Goal: Find specific page/section

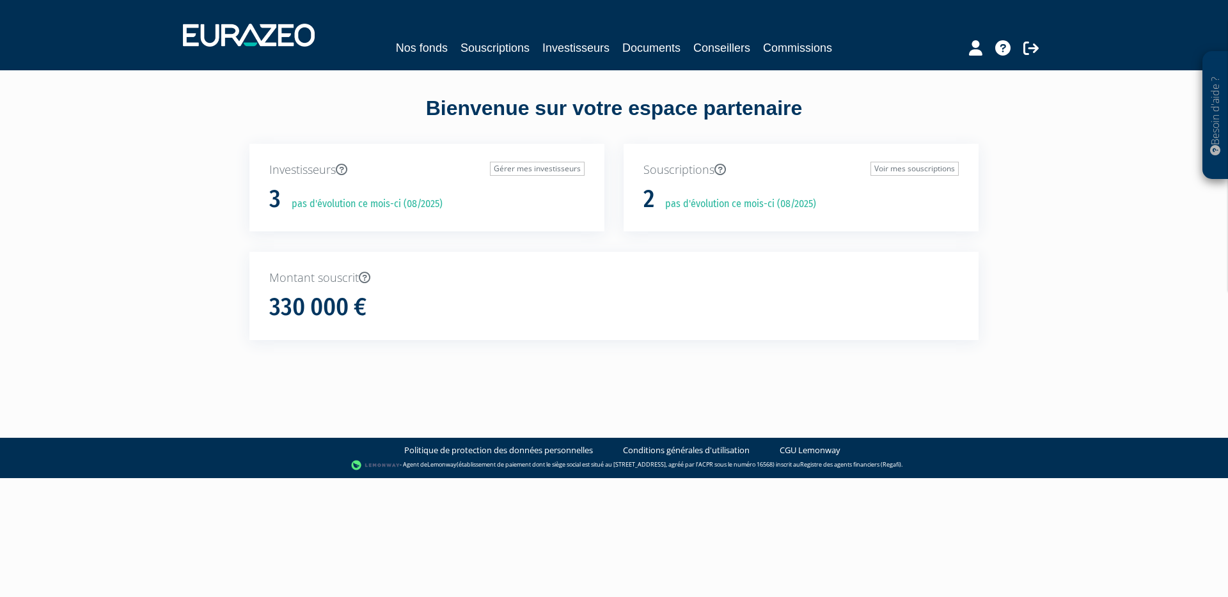
click at [340, 204] on p "pas d'évolution ce mois-ci (08/2025)" at bounding box center [363, 204] width 160 height 15
click at [404, 53] on link "Nos fonds" at bounding box center [422, 48] width 52 height 18
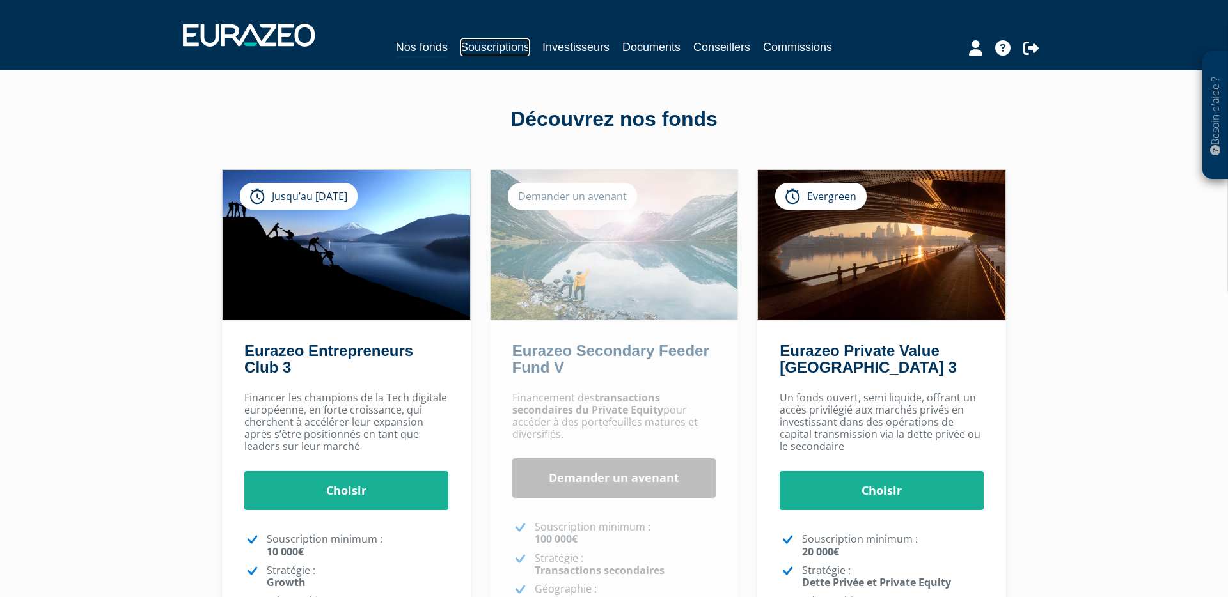
click at [478, 45] on link "Souscriptions" at bounding box center [494, 47] width 69 height 18
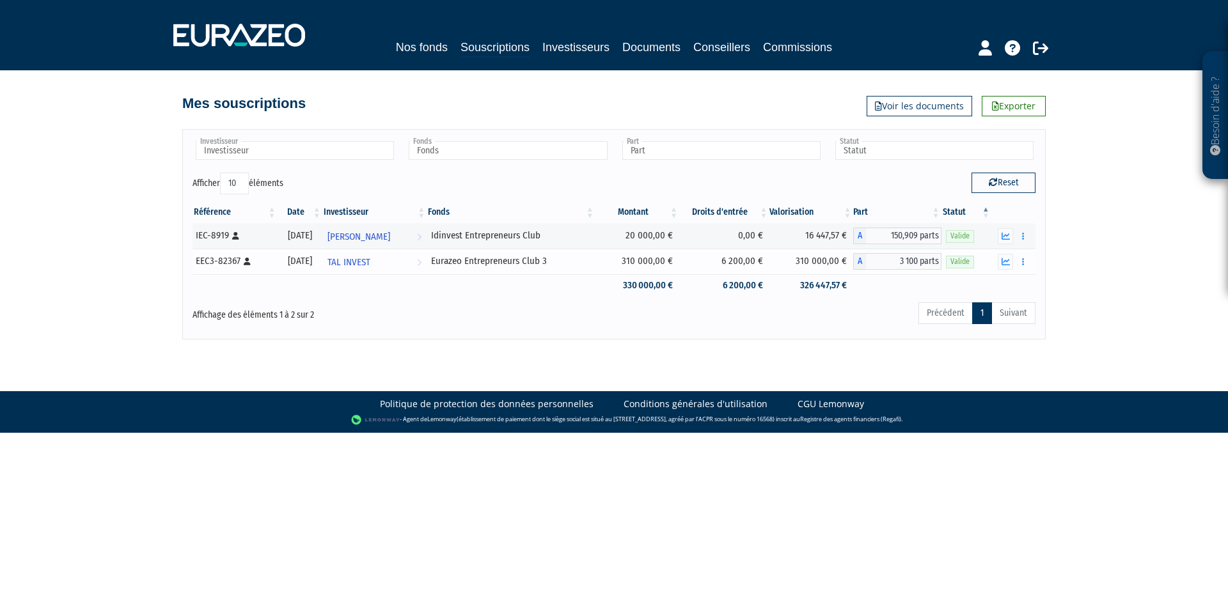
drag, startPoint x: 586, startPoint y: 261, endPoint x: 466, endPoint y: 260, distance: 119.6
click at [466, 260] on div "Eurazeo Entrepreneurs Club 3" at bounding box center [511, 261] width 160 height 13
copy div "Eurazeo Entrepreneurs Club 3"
